Goal: Task Accomplishment & Management: Use online tool/utility

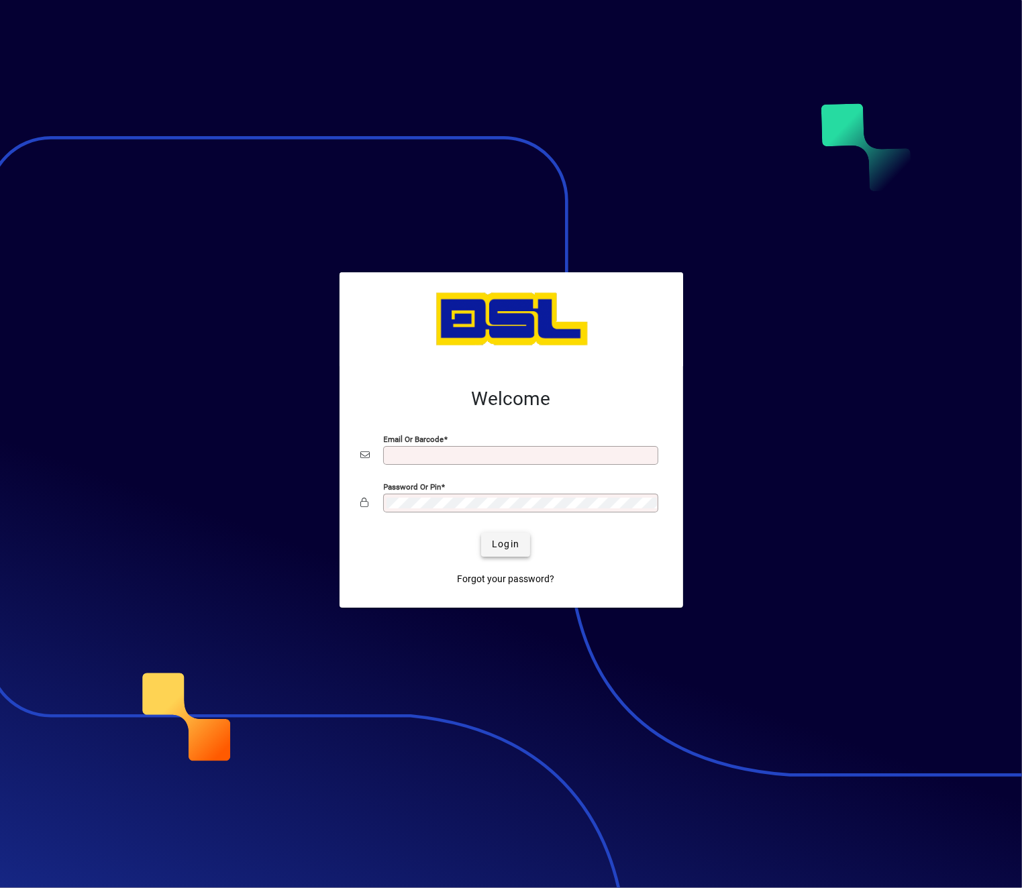
type input "**********"
click at [502, 546] on span "Login" at bounding box center [505, 544] width 27 height 14
